Goal: Transaction & Acquisition: Download file/media

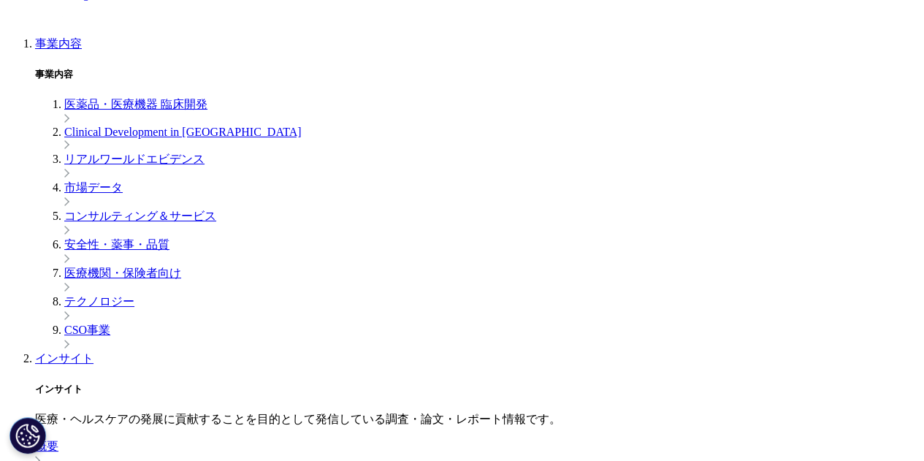
scroll to position [1022, 0]
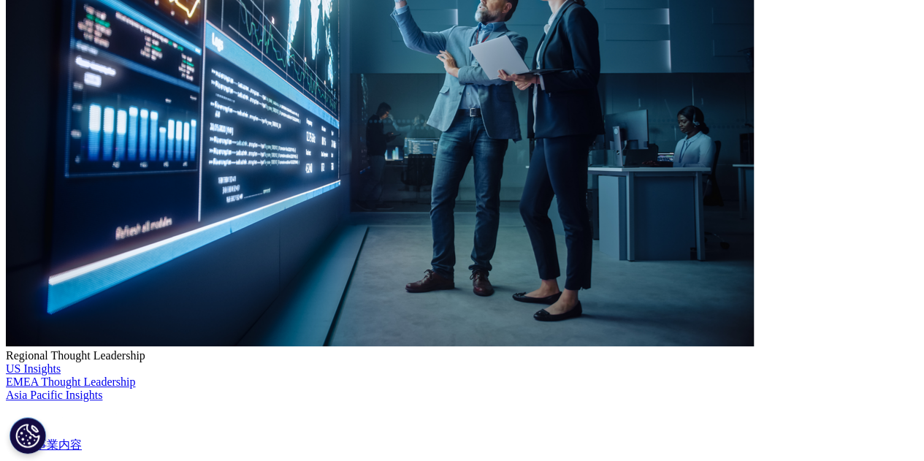
scroll to position [146, 0]
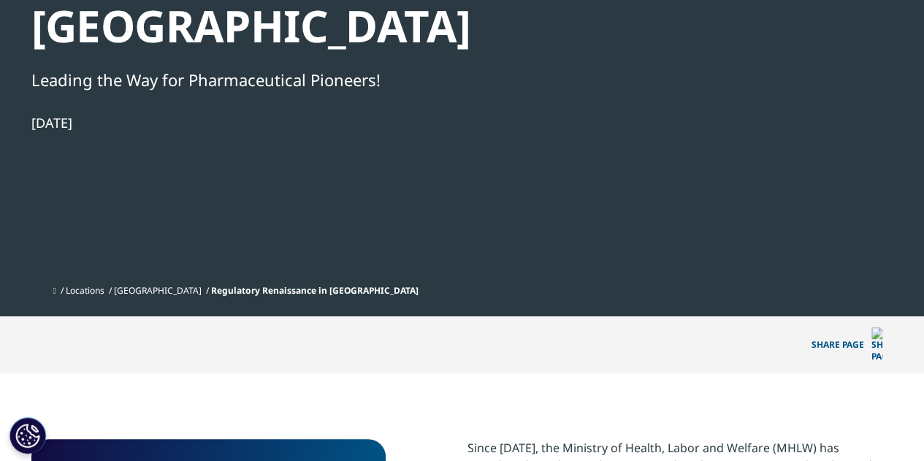
scroll to position [438, 0]
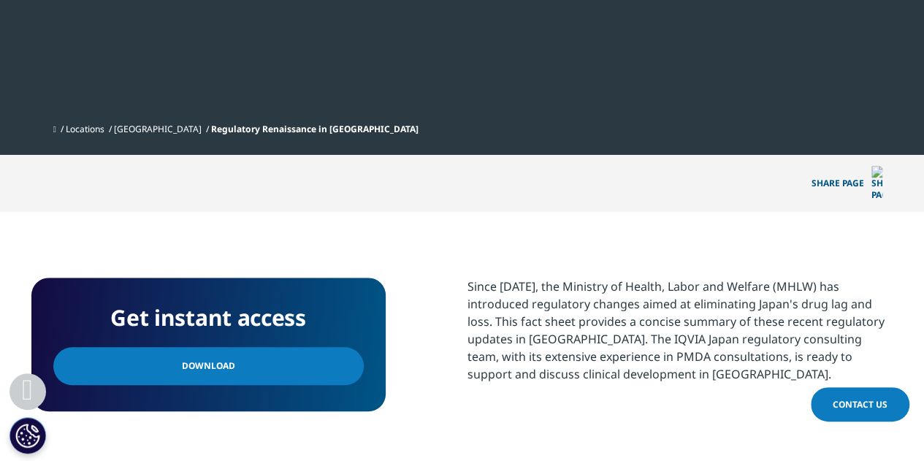
click at [188, 347] on link "Download" at bounding box center [208, 366] width 310 height 38
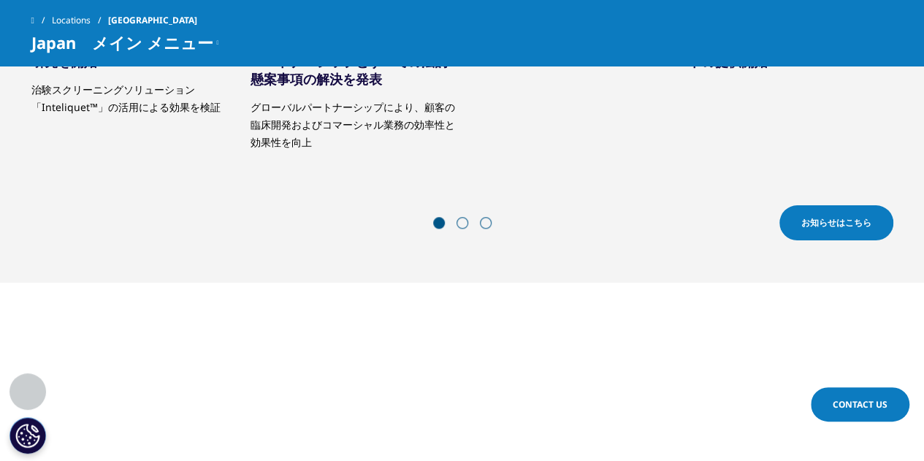
scroll to position [730, 0]
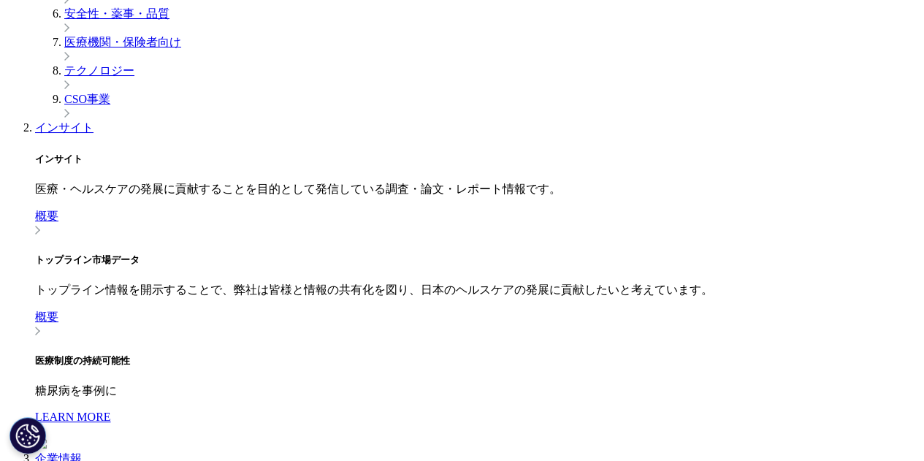
scroll to position [803, 0]
